Goal: Task Accomplishment & Management: Use online tool/utility

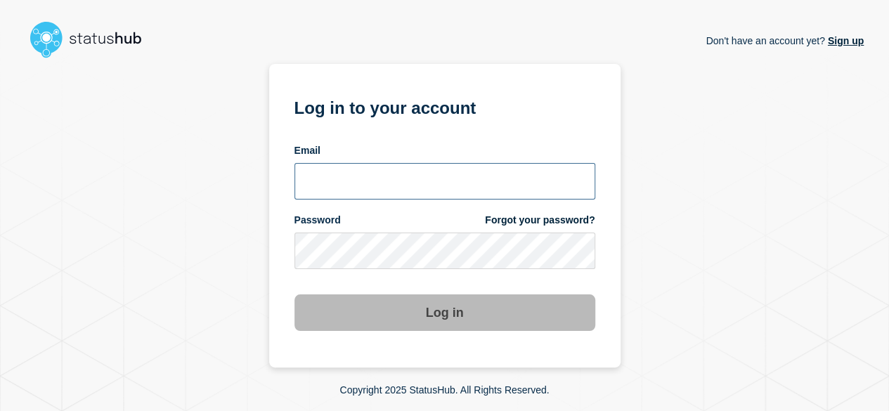
click at [377, 178] on input "email input" at bounding box center [444, 181] width 301 height 37
type input "[PERSON_NAME][EMAIL_ADDRESS][DOMAIN_NAME]"
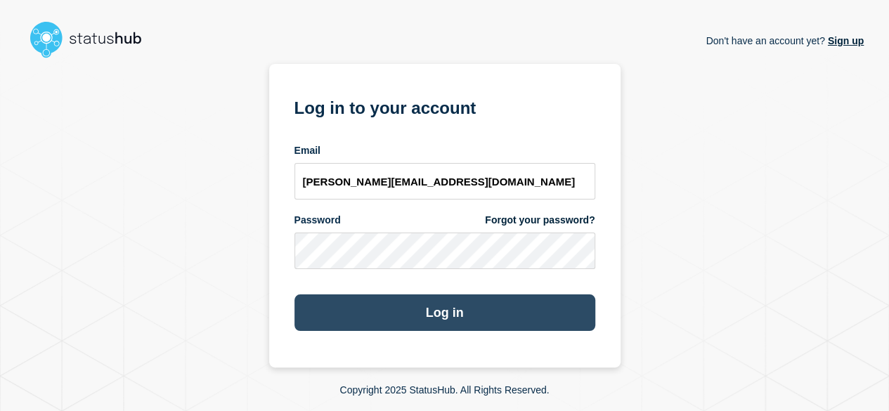
click at [365, 301] on button "Log in" at bounding box center [444, 312] width 301 height 37
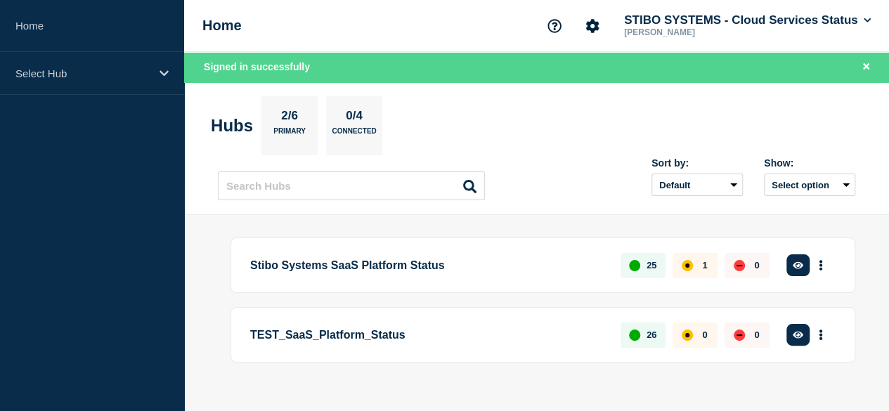
click at [0, 0] on button "Create incident" at bounding box center [0, 0] width 0 height 0
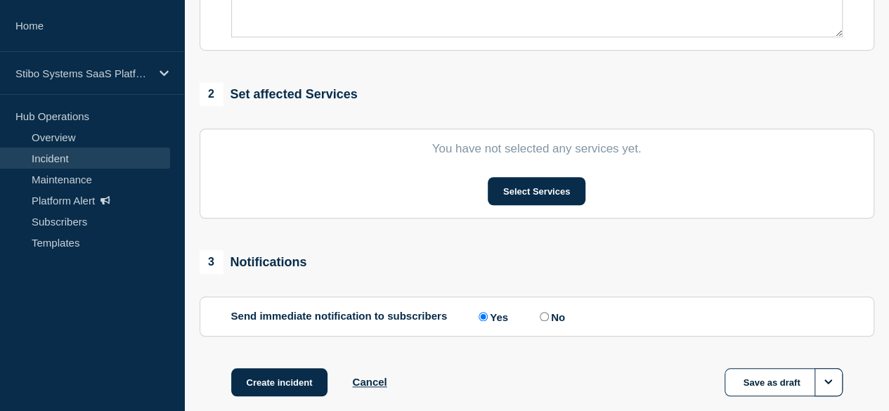
scroll to position [571, 0]
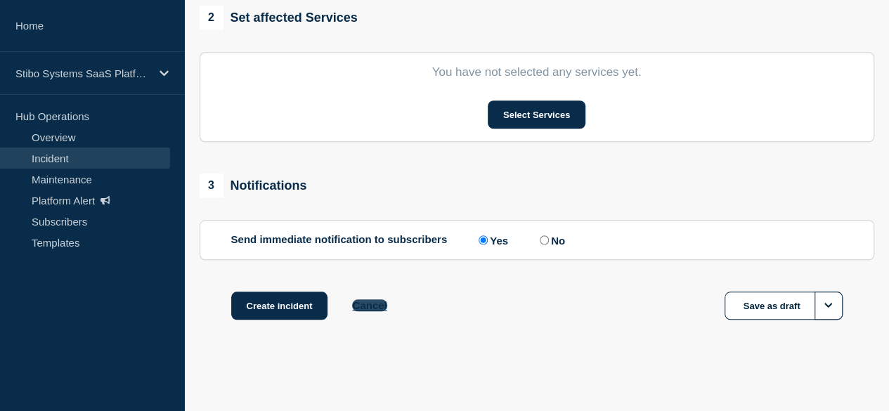
click at [365, 306] on button "Cancel" at bounding box center [369, 305] width 34 height 12
